Goal: Information Seeking & Learning: Check status

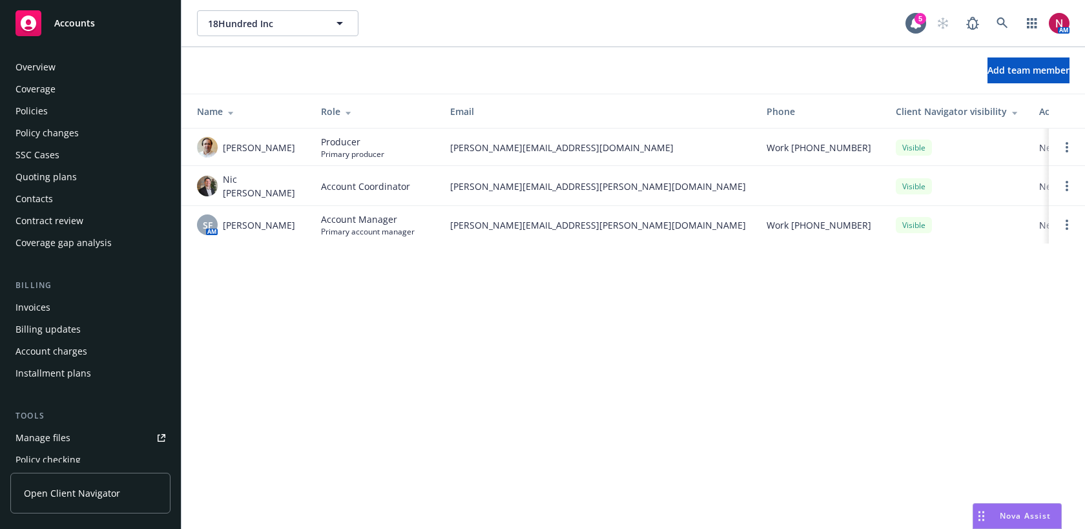
scroll to position [335, 0]
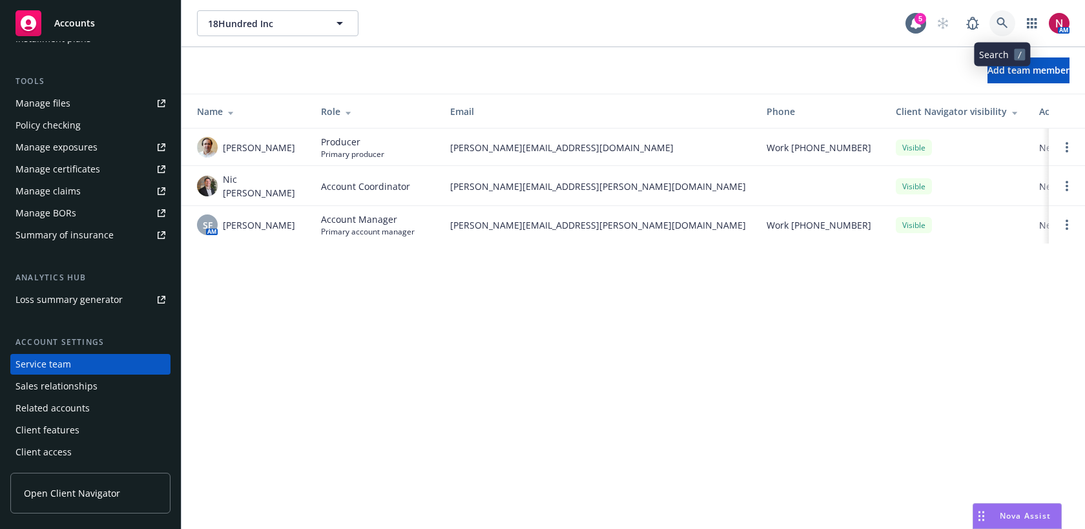
click at [995, 19] on link at bounding box center [1003, 23] width 26 height 26
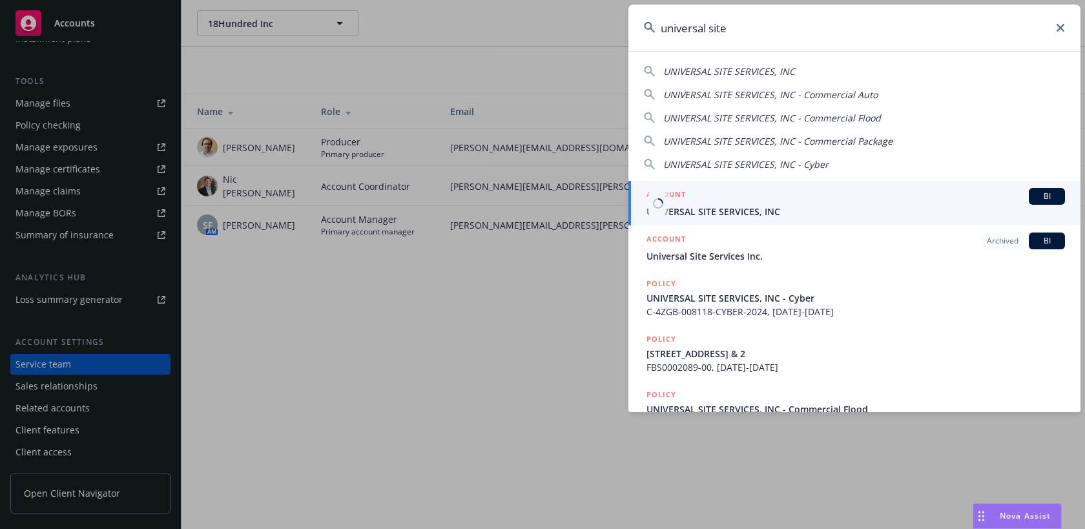
type input "universal site"
click at [833, 200] on div "ACCOUNT BI" at bounding box center [856, 196] width 419 height 17
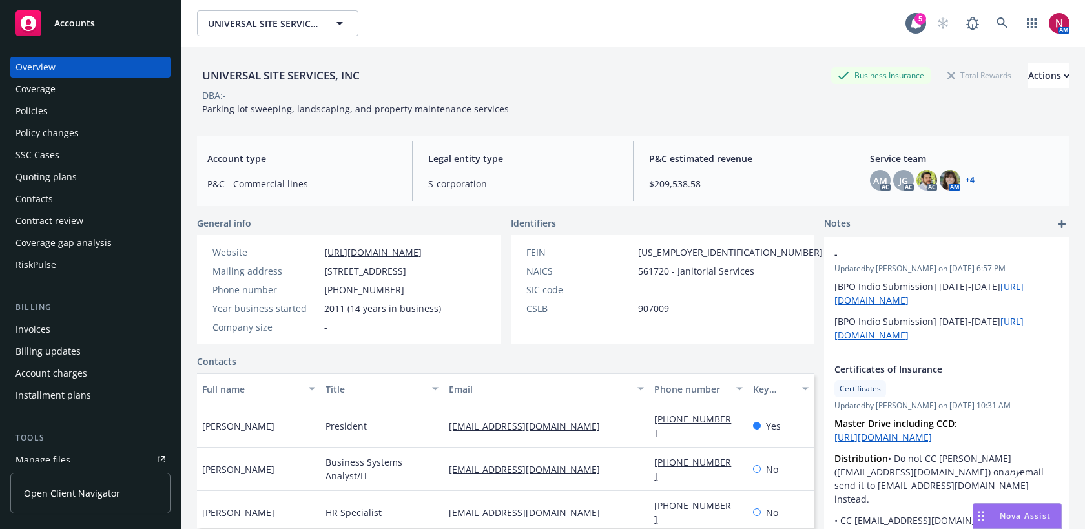
click at [84, 178] on div "Quoting plans" at bounding box center [91, 177] width 150 height 21
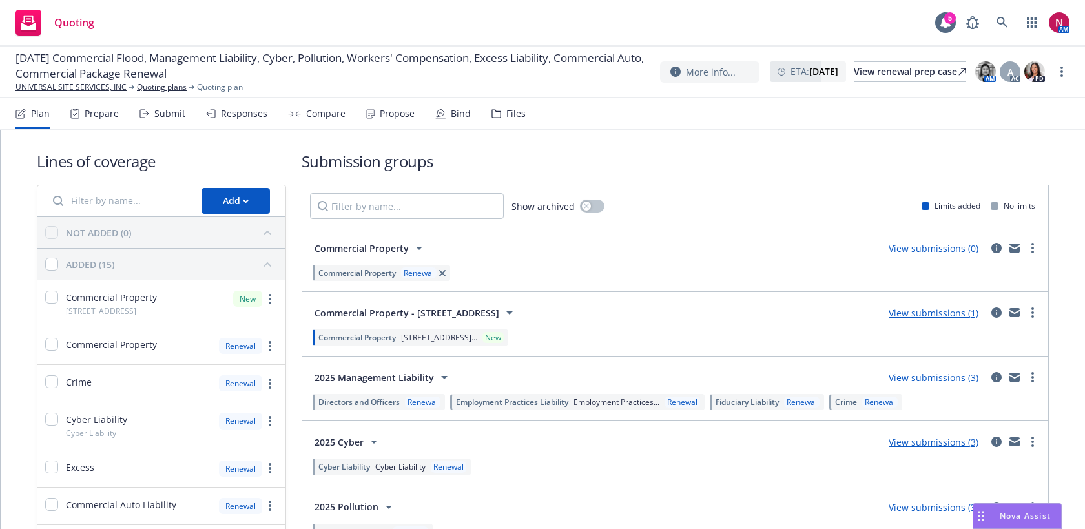
click at [244, 121] on div "Responses" at bounding box center [236, 113] width 61 height 31
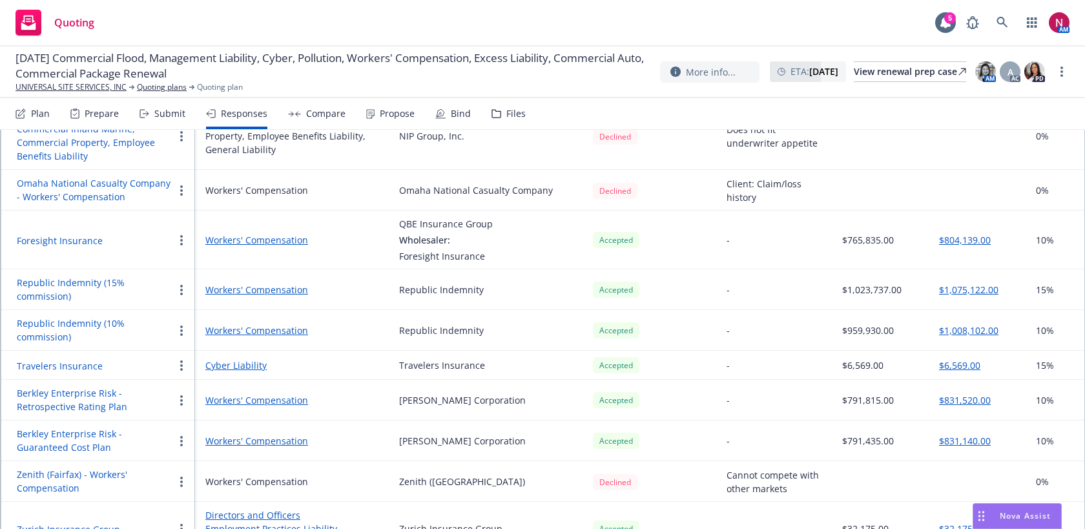
scroll to position [816, 0]
